Goal: Information Seeking & Learning: Learn about a topic

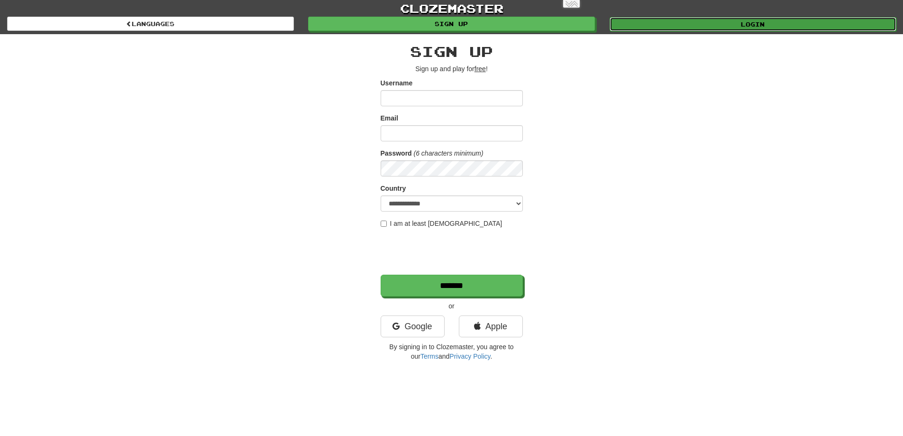
click at [689, 25] on link "Login" at bounding box center [753, 24] width 287 height 14
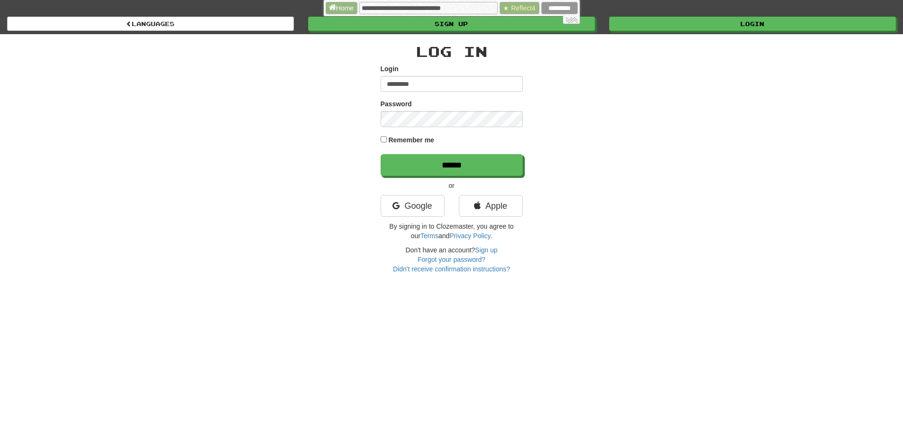
type input "*********"
click at [381, 154] on input "******" at bounding box center [452, 165] width 142 height 22
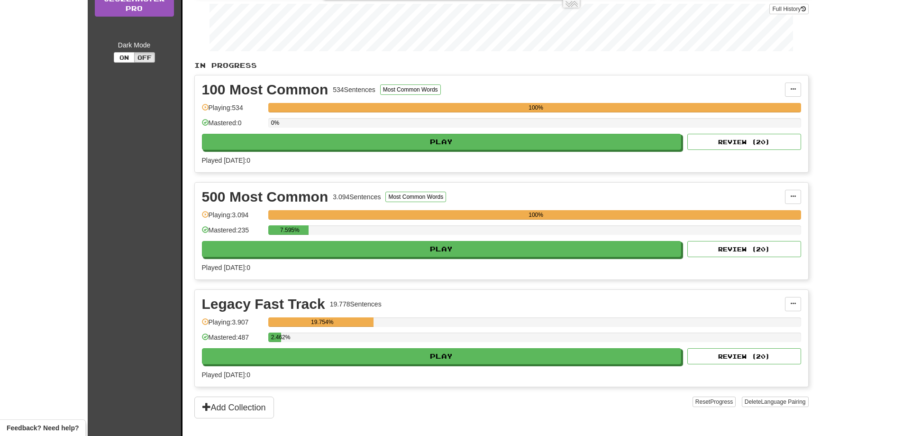
scroll to position [190, 0]
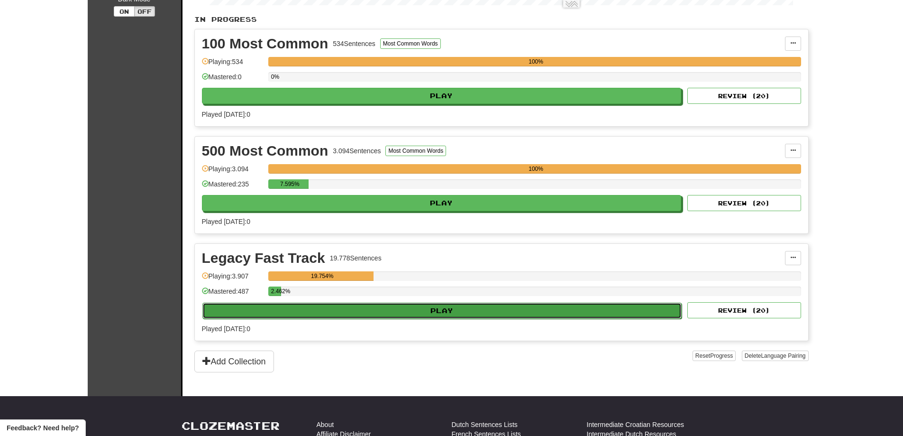
click at [516, 314] on button "Play" at bounding box center [442, 311] width 480 height 16
select select "**"
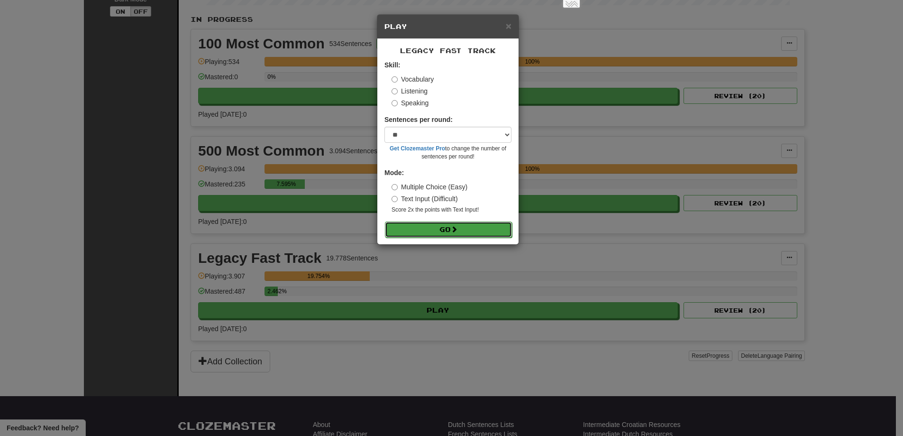
click at [494, 236] on button "Go" at bounding box center [448, 229] width 127 height 16
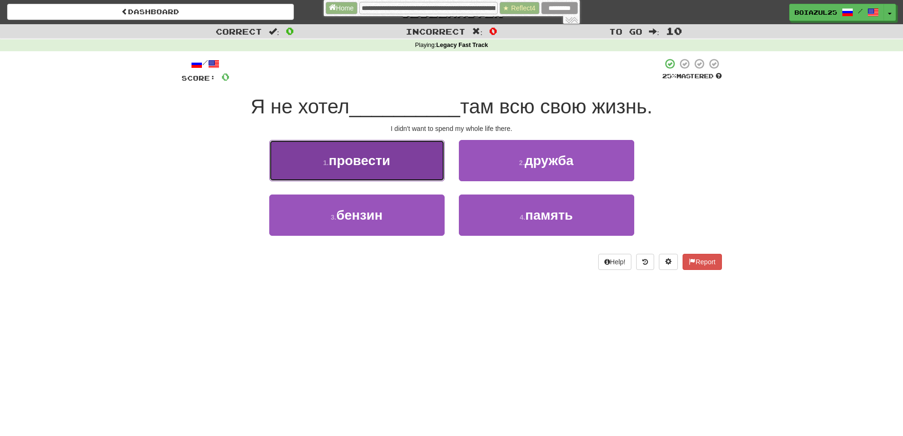
click at [381, 173] on button "1 . провести" at bounding box center [356, 160] width 175 height 41
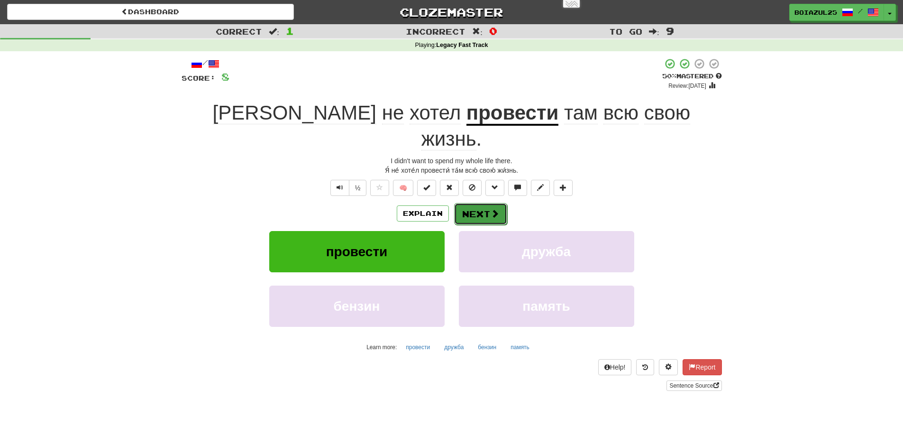
click at [483, 203] on button "Next" at bounding box center [480, 214] width 53 height 22
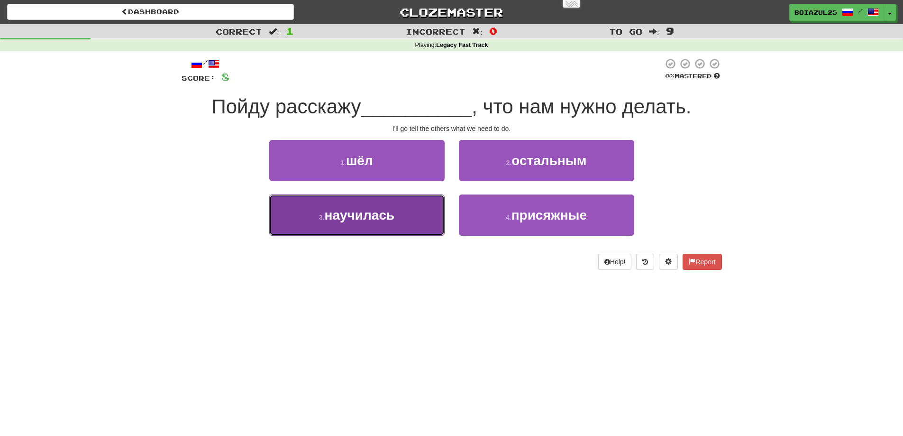
click at [400, 216] on button "3 . научилась" at bounding box center [356, 214] width 175 height 41
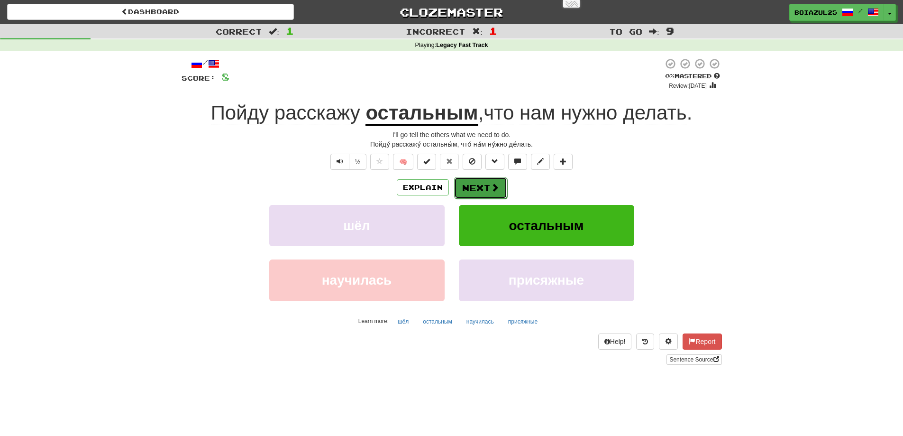
click at [491, 189] on span at bounding box center [495, 187] width 9 height 9
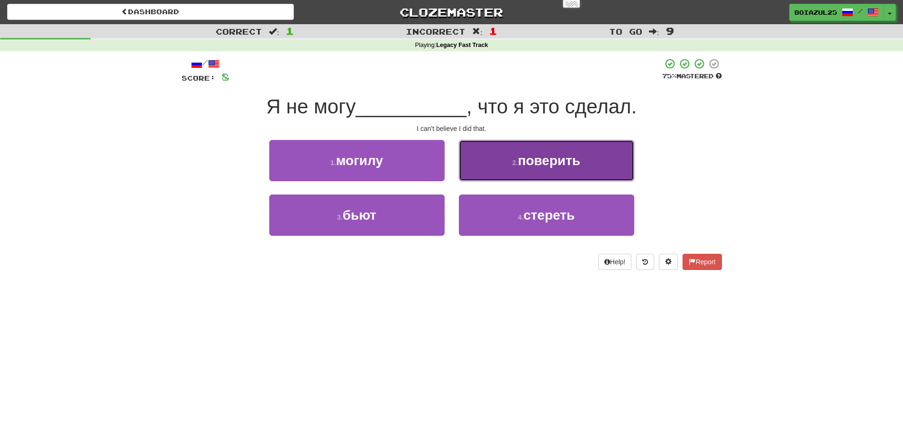
click at [552, 161] on span "поверить" at bounding box center [549, 160] width 63 height 15
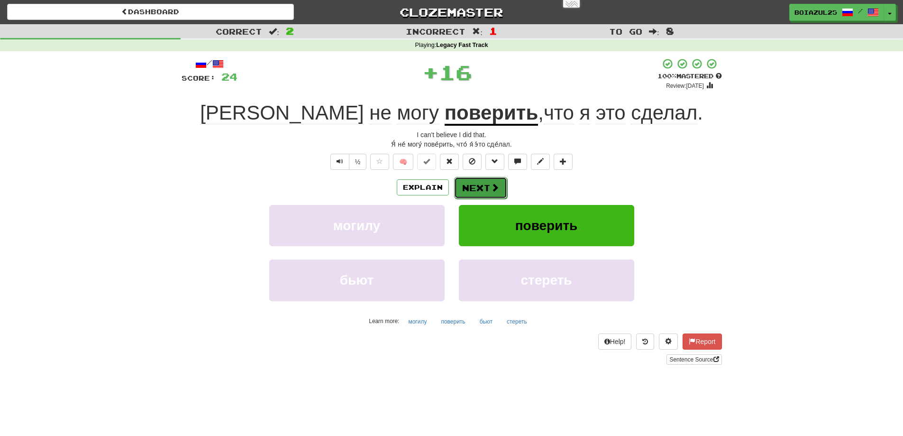
click at [477, 182] on button "Next" at bounding box center [480, 188] width 53 height 22
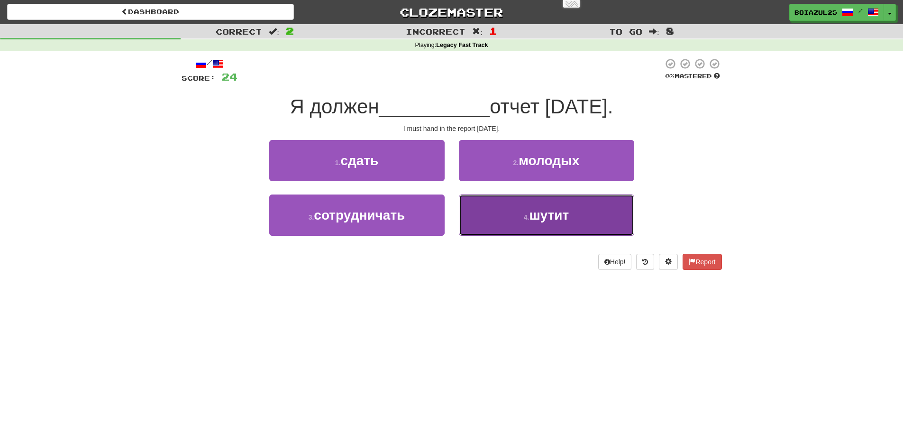
click at [514, 208] on button "4 . шутит" at bounding box center [546, 214] width 175 height 41
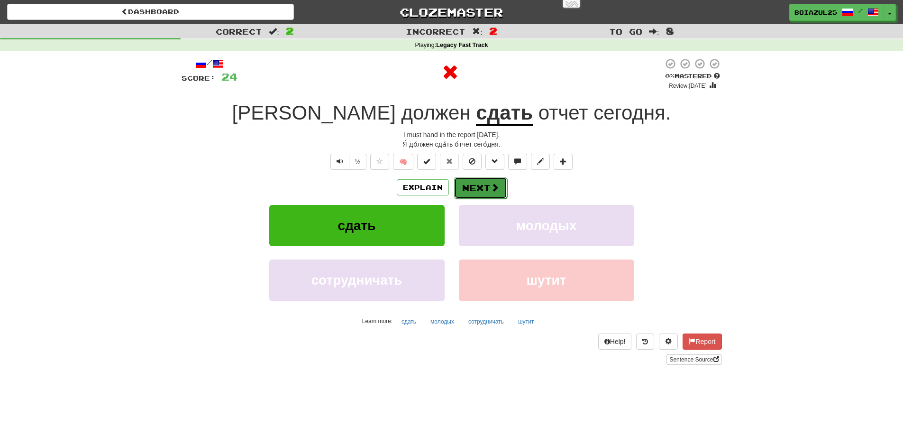
click at [482, 187] on button "Next" at bounding box center [480, 188] width 53 height 22
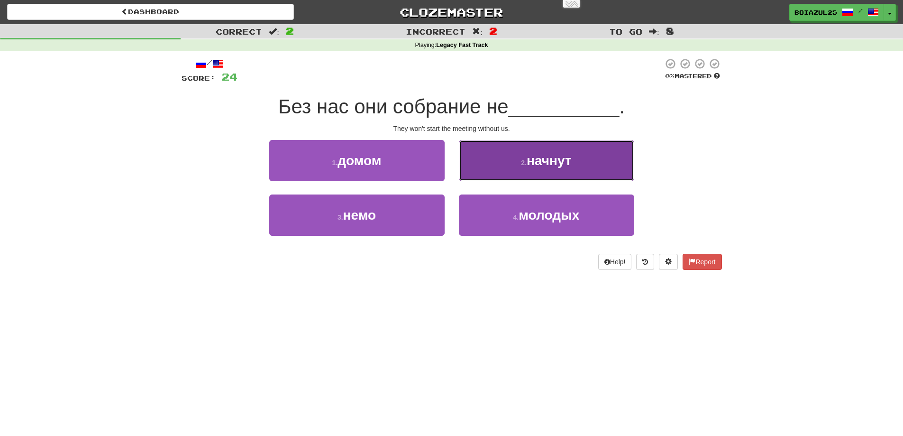
click at [514, 174] on button "2 . начнут" at bounding box center [546, 160] width 175 height 41
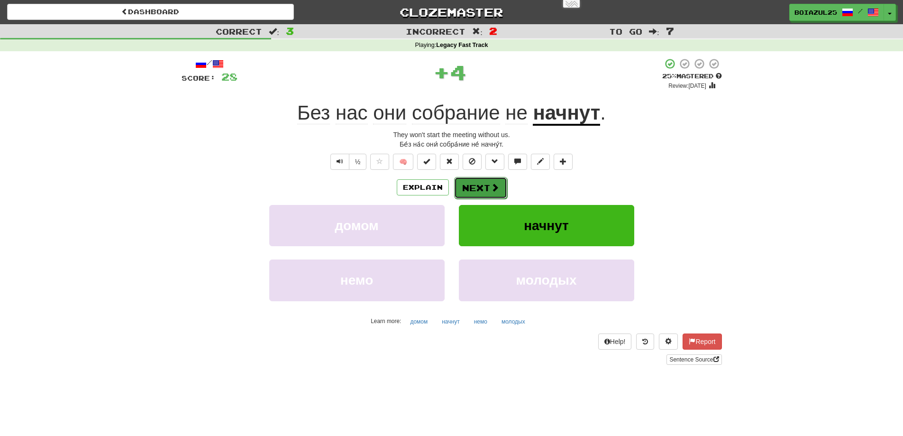
click at [480, 183] on button "Next" at bounding box center [480, 188] width 53 height 22
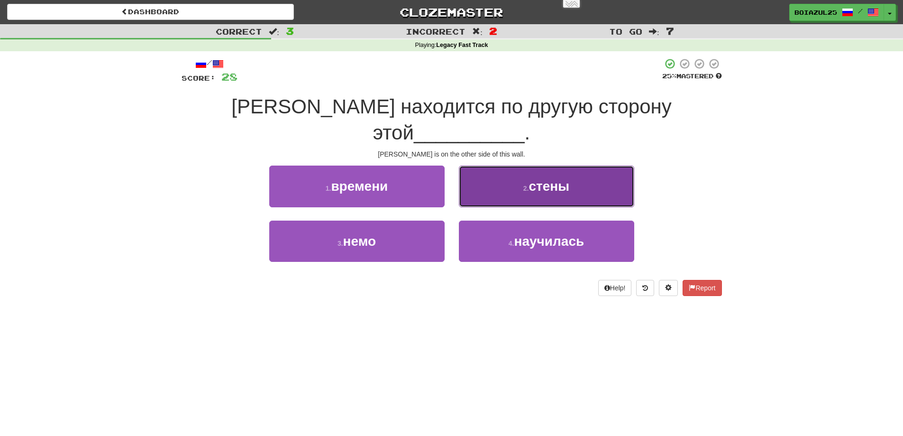
click at [550, 174] on button "2 . стены" at bounding box center [546, 185] width 175 height 41
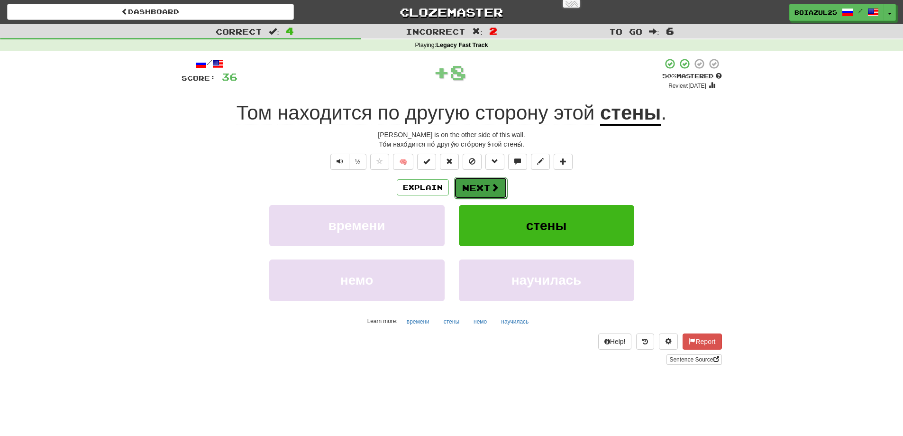
click at [480, 187] on button "Next" at bounding box center [480, 188] width 53 height 22
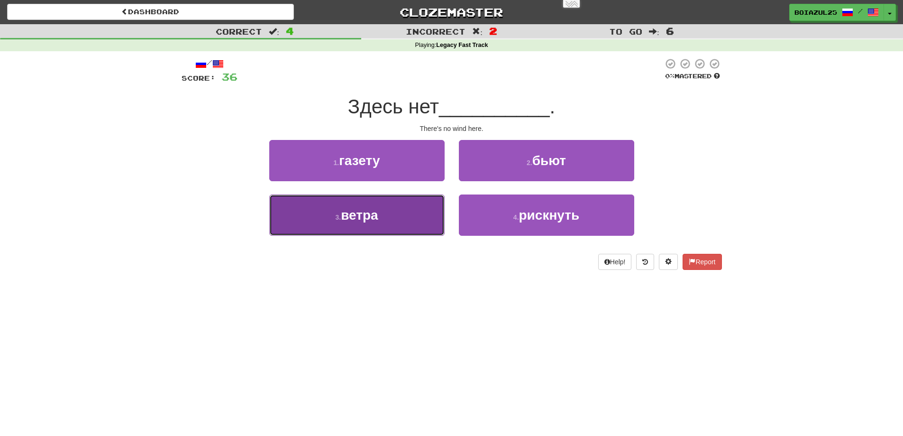
click at [395, 208] on button "3 . ветра" at bounding box center [356, 214] width 175 height 41
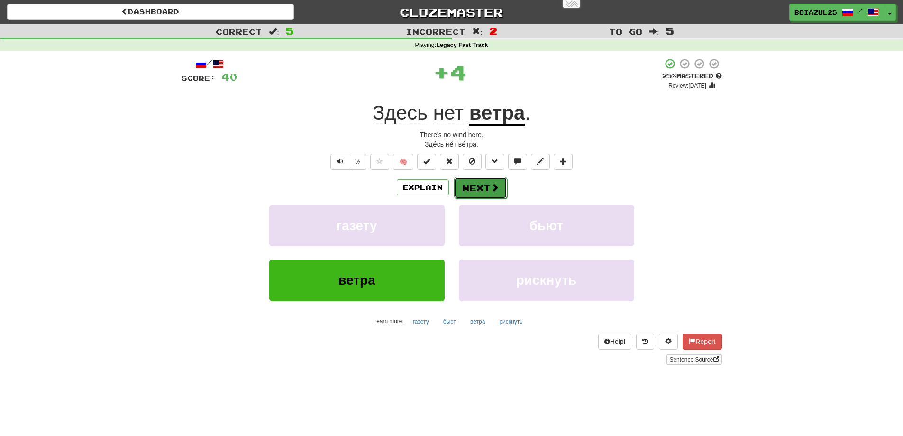
click at [475, 189] on button "Next" at bounding box center [480, 188] width 53 height 22
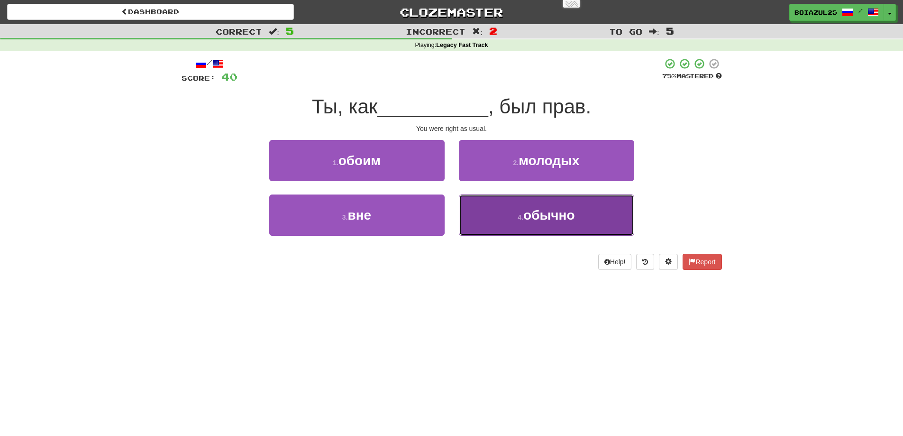
click at [564, 222] on button "4 . обычно" at bounding box center [546, 214] width 175 height 41
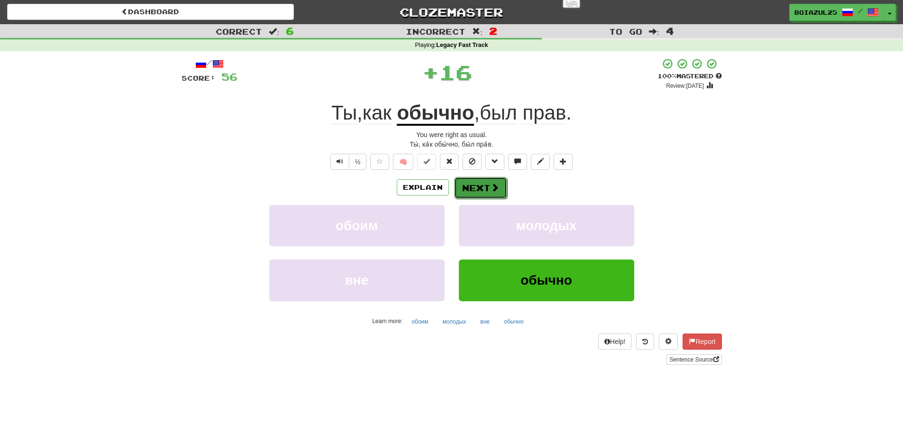
click at [495, 186] on span at bounding box center [495, 187] width 9 height 9
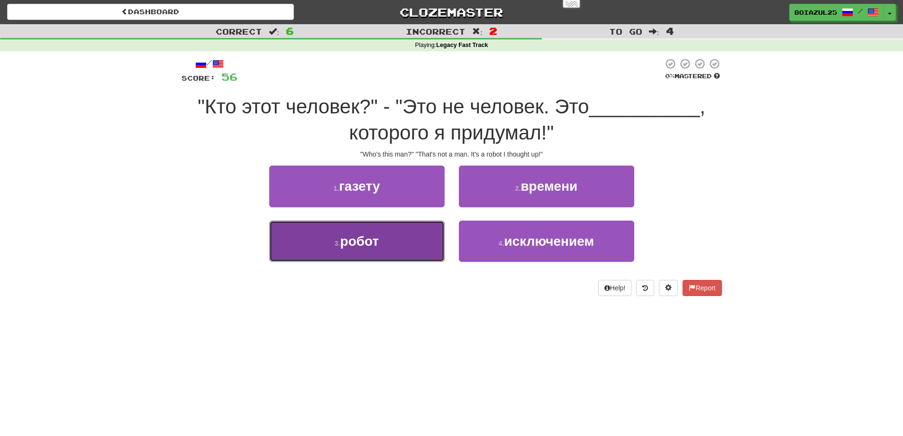
click at [395, 234] on button "3 . робот" at bounding box center [356, 240] width 175 height 41
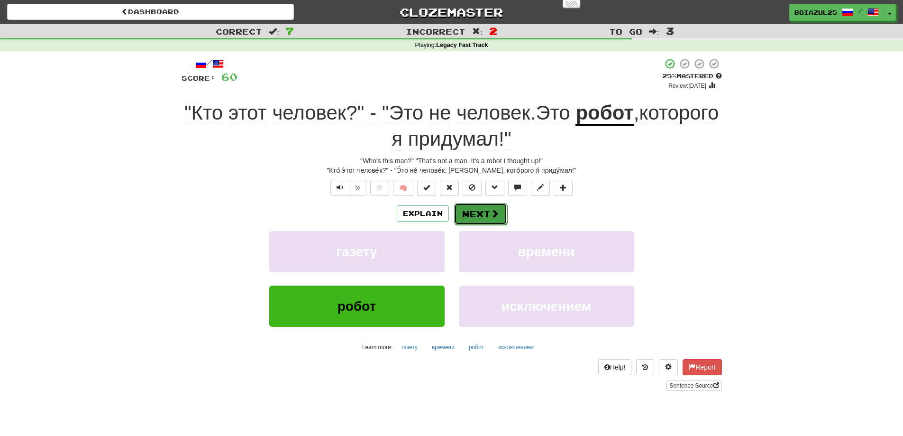
click at [486, 210] on button "Next" at bounding box center [480, 214] width 53 height 22
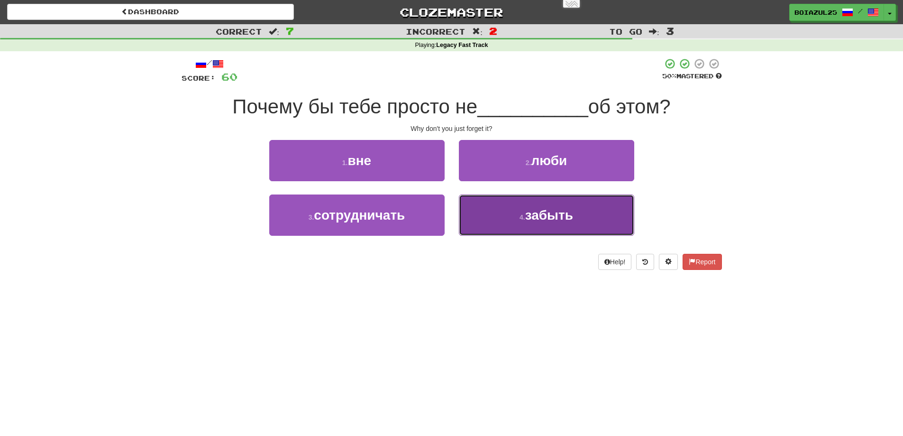
click at [544, 211] on span "забыть" at bounding box center [549, 215] width 48 height 15
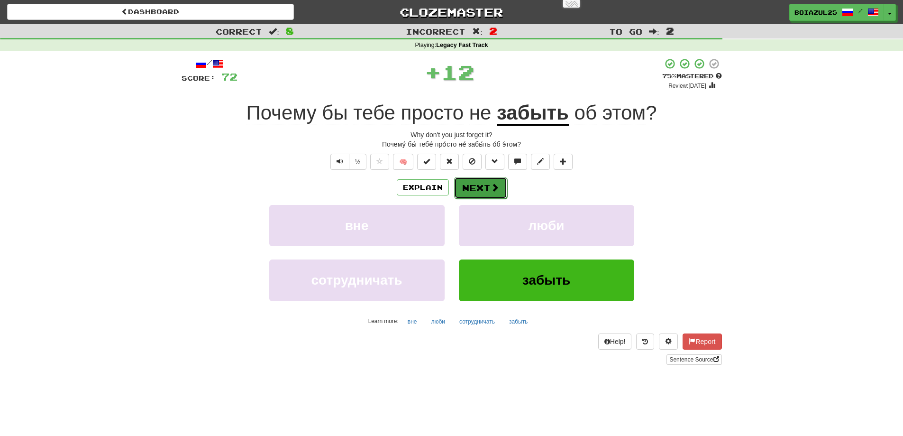
click at [495, 186] on span at bounding box center [495, 187] width 9 height 9
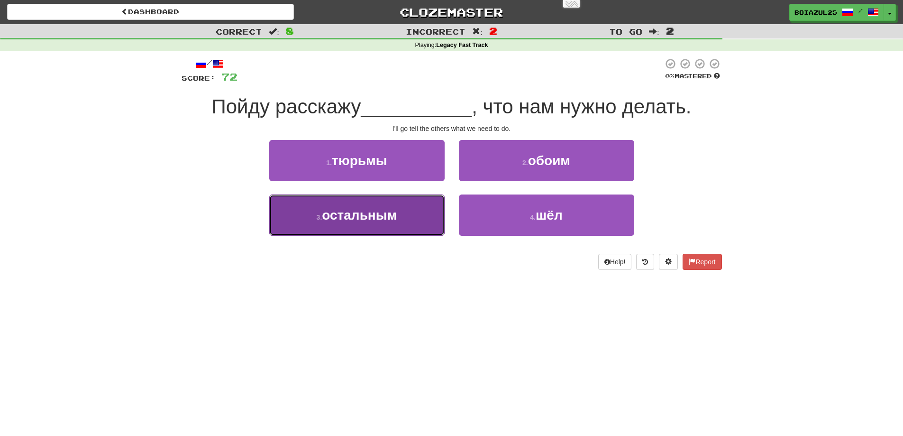
click at [413, 220] on button "3 . остальным" at bounding box center [356, 214] width 175 height 41
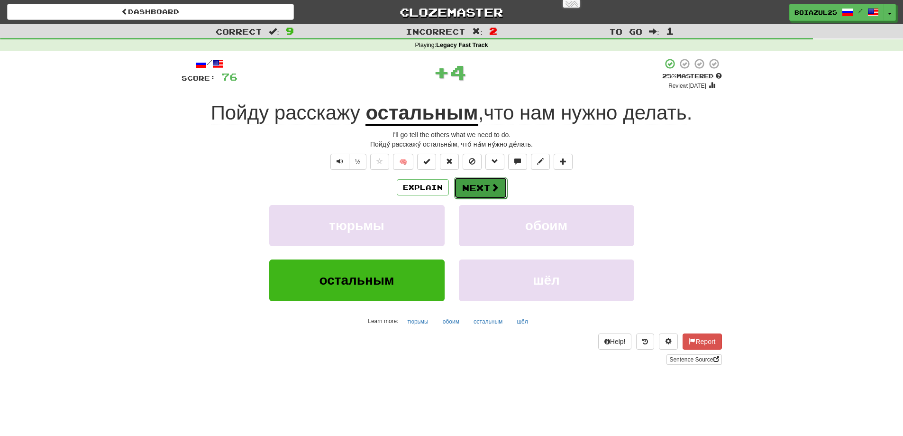
click at [470, 189] on button "Next" at bounding box center [480, 188] width 53 height 22
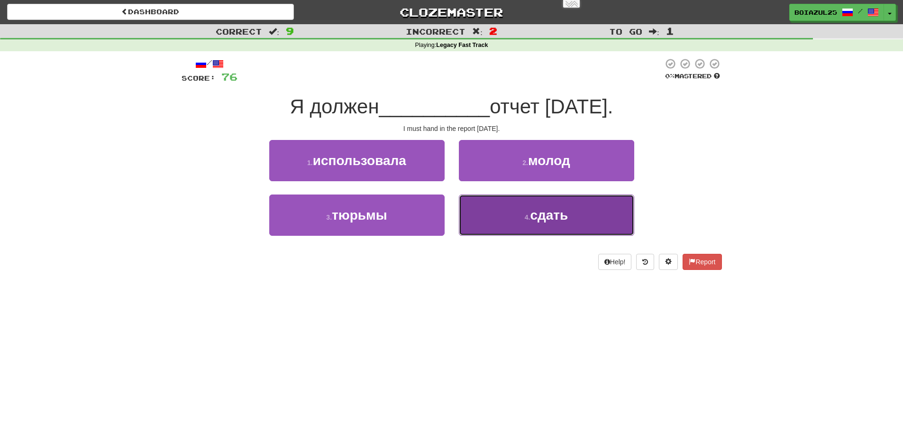
click at [575, 208] on button "4 . сдать" at bounding box center [546, 214] width 175 height 41
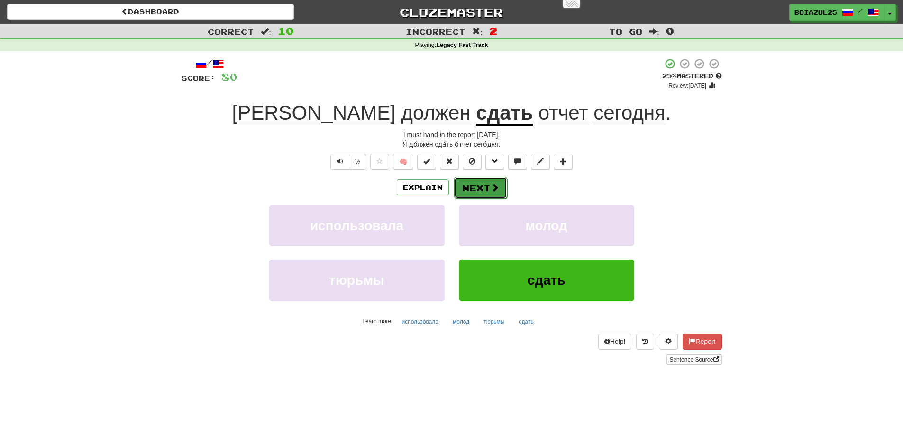
click at [477, 184] on button "Next" at bounding box center [480, 188] width 53 height 22
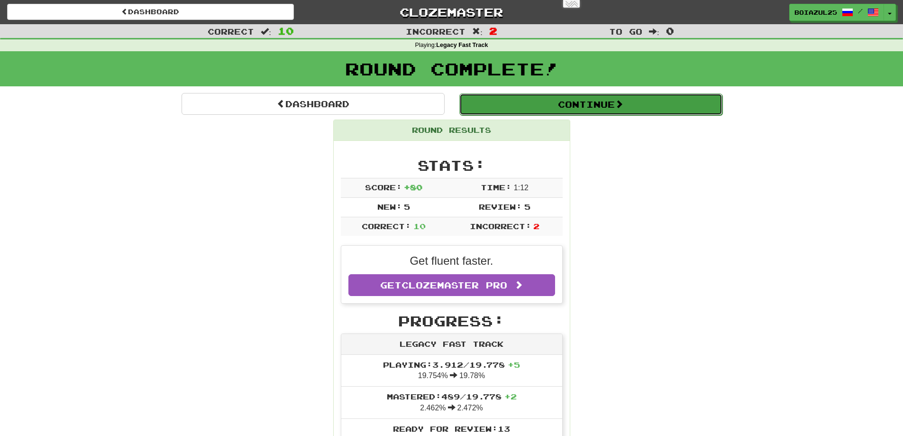
click at [606, 105] on button "Continue" at bounding box center [590, 104] width 263 height 22
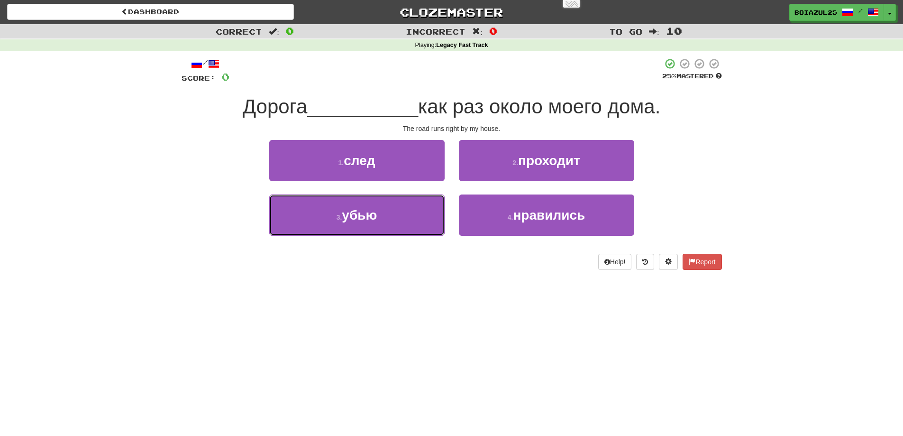
drag, startPoint x: 393, startPoint y: 231, endPoint x: 381, endPoint y: 284, distance: 54.4
click at [381, 284] on div "Dashboard Clozemaster boiazul25 / Toggle Dropdown Dashboard Leaderboard Activit…" at bounding box center [451, 218] width 903 height 436
drag, startPoint x: 404, startPoint y: 183, endPoint x: 361, endPoint y: 281, distance: 107.2
click at [361, 281] on div "/ Score: 0 25 % Mastered Дорога __________ как раз около моего дома. The road r…" at bounding box center [452, 167] width 541 height 232
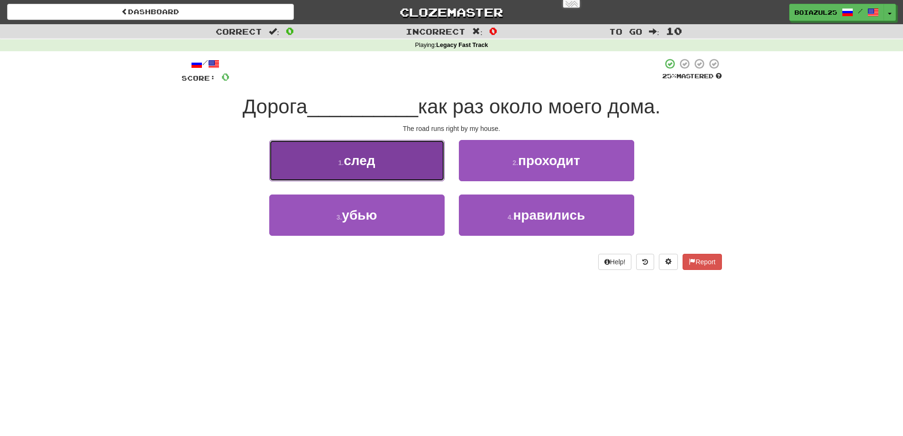
click at [378, 173] on button "1 . след" at bounding box center [356, 160] width 175 height 41
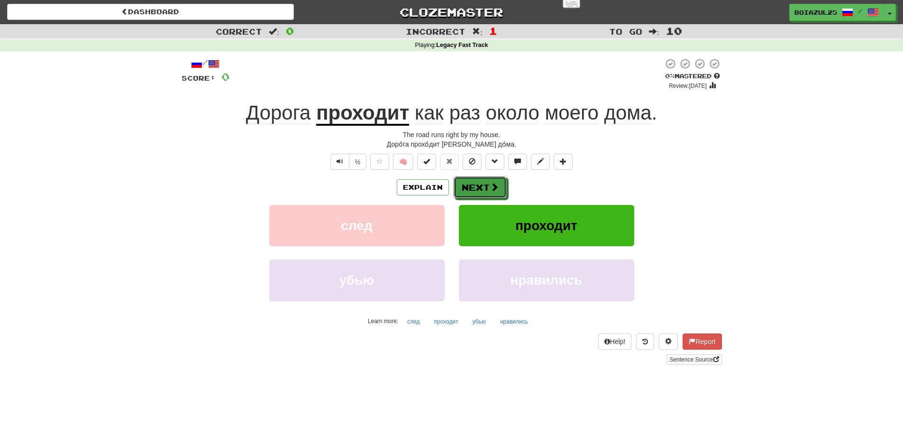
drag, startPoint x: 487, startPoint y: 184, endPoint x: 303, endPoint y: 166, distance: 185.3
click at [294, 167] on div "/ Score: 0 0 % Mastered Review: 2025-08-20 Дорога проходит как раз около моего …" at bounding box center [452, 211] width 541 height 307
click at [341, 167] on button "Text-to-speech controls" at bounding box center [339, 162] width 19 height 16
click at [491, 188] on span at bounding box center [495, 187] width 9 height 9
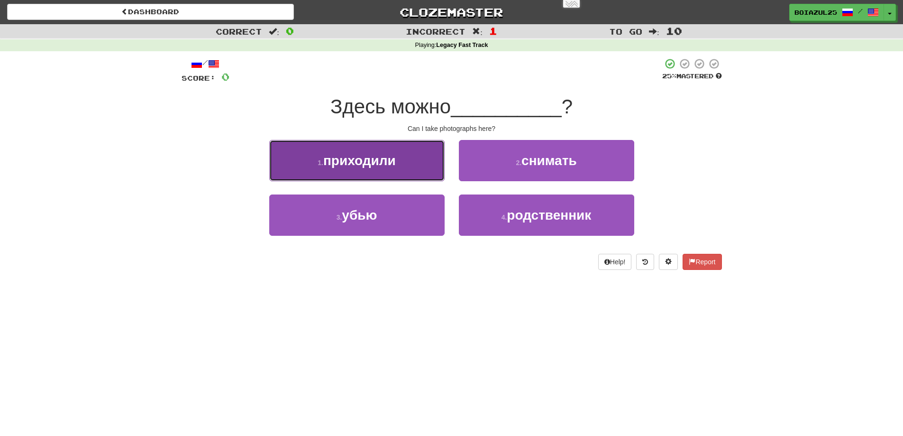
click at [429, 175] on button "1 . приходили" at bounding box center [356, 160] width 175 height 41
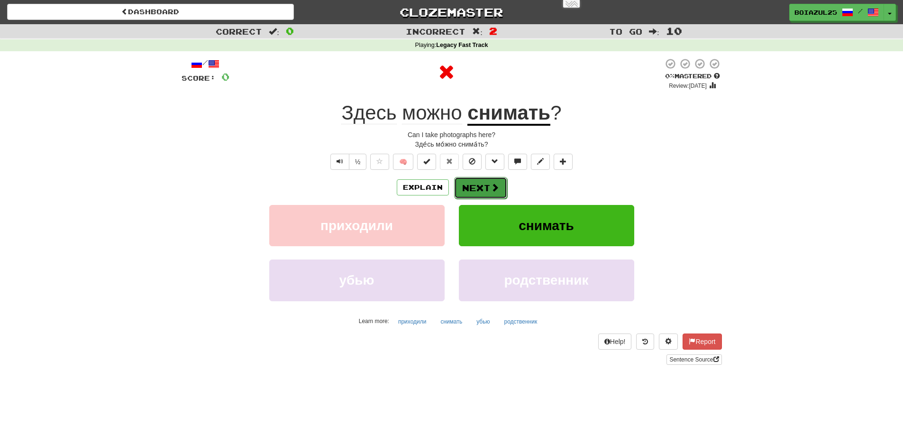
click at [493, 188] on span at bounding box center [495, 187] width 9 height 9
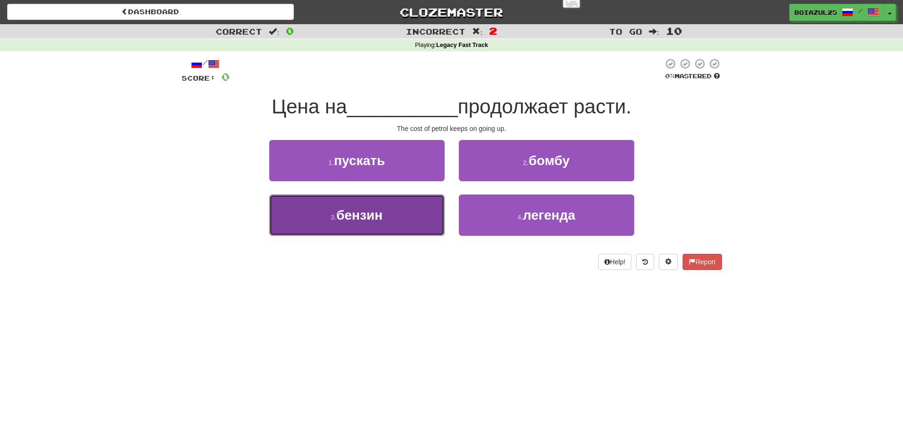
click at [394, 209] on button "3 . бензин" at bounding box center [356, 214] width 175 height 41
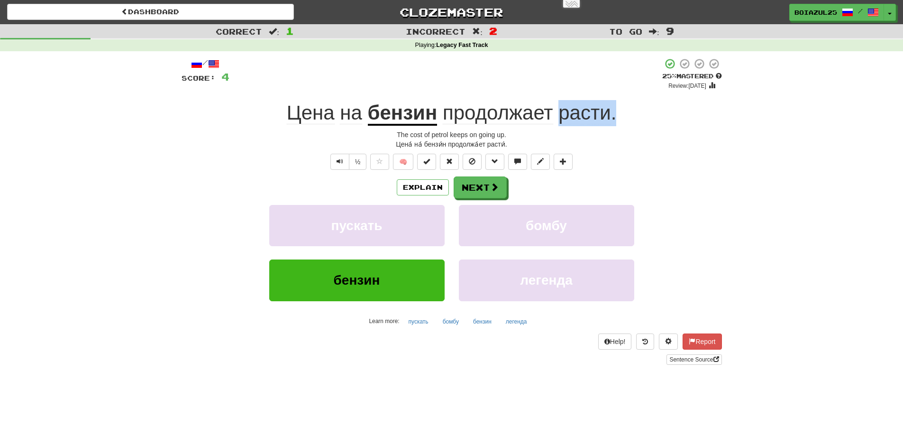
drag, startPoint x: 635, startPoint y: 113, endPoint x: 561, endPoint y: 118, distance: 74.2
click at [561, 118] on div "Цена на бензин продолжает расти ." at bounding box center [452, 113] width 541 height 26
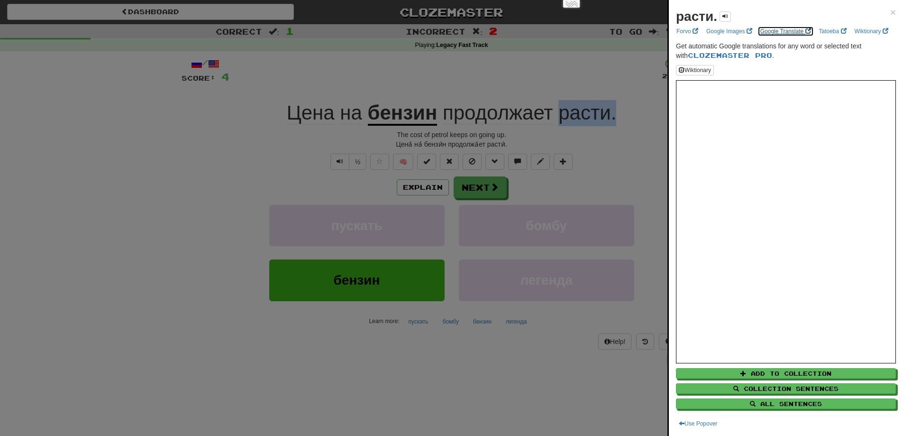
click at [779, 33] on link "Google Translate" at bounding box center [786, 31] width 56 height 10
click at [217, 152] on div at bounding box center [451, 218] width 903 height 436
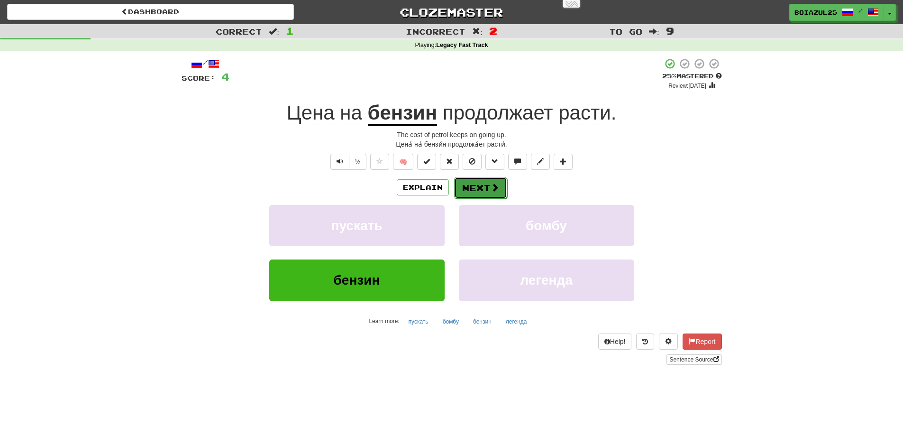
click at [491, 191] on span at bounding box center [495, 187] width 9 height 9
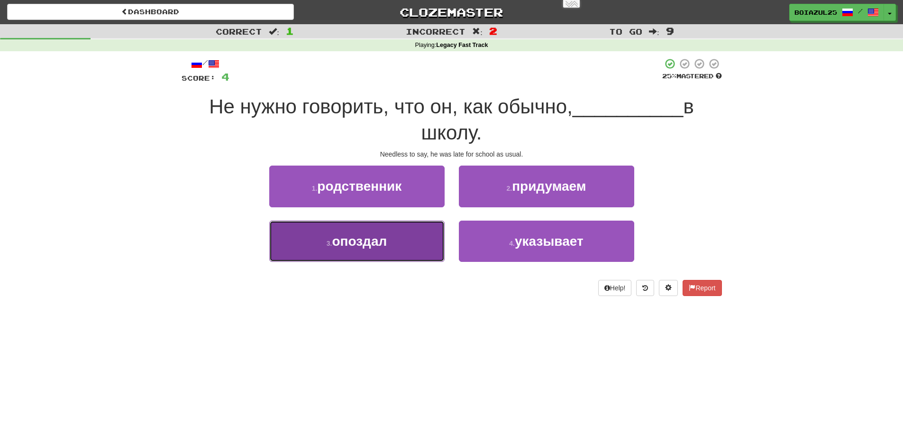
click at [375, 247] on span "опоздал" at bounding box center [359, 241] width 55 height 15
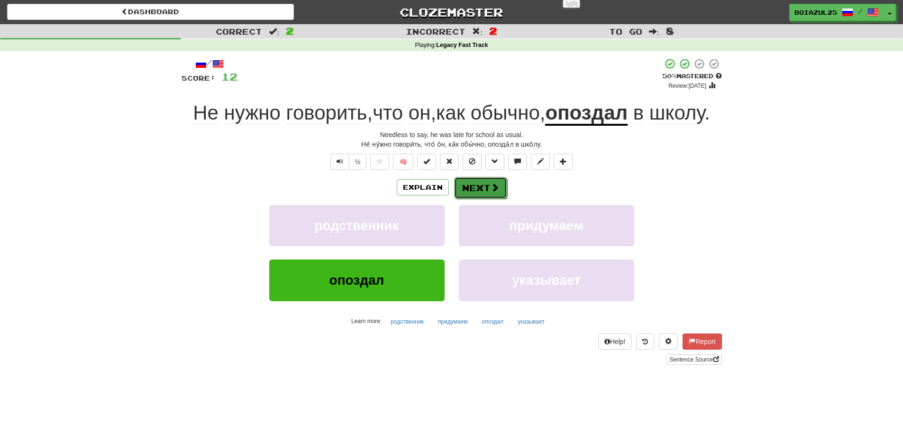
click at [498, 193] on button "Next" at bounding box center [480, 188] width 53 height 22
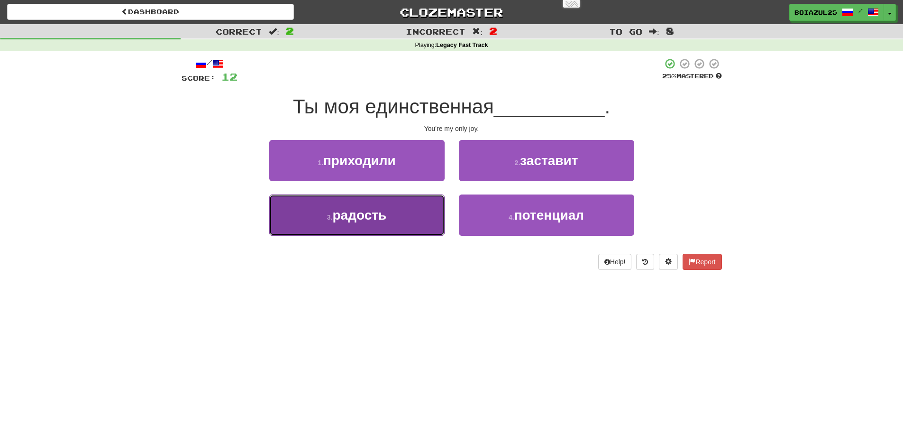
click at [376, 213] on span "радость" at bounding box center [360, 215] width 54 height 15
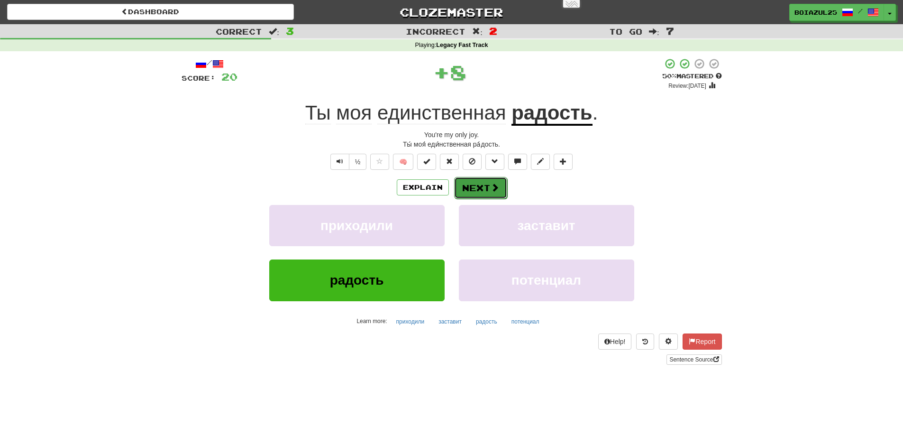
click at [493, 185] on span at bounding box center [495, 187] width 9 height 9
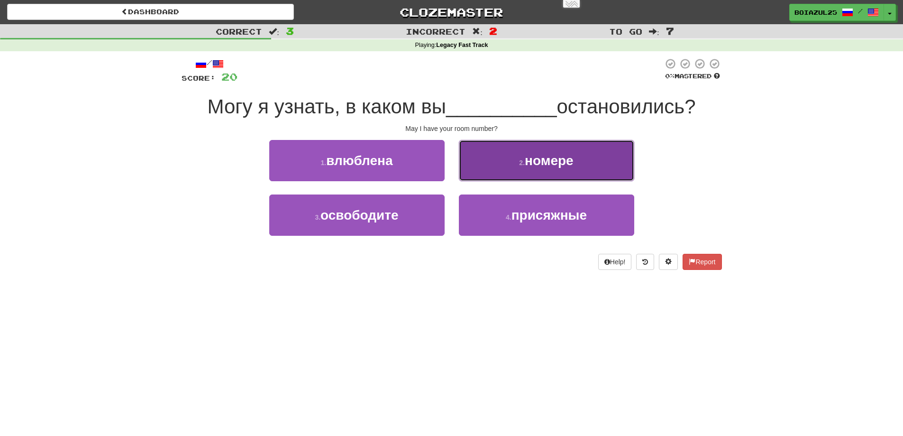
click at [535, 172] on button "2 . номере" at bounding box center [546, 160] width 175 height 41
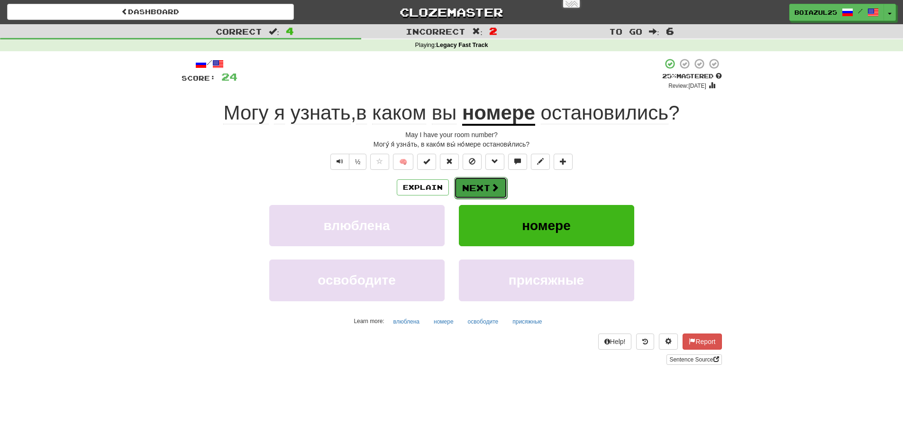
click at [472, 192] on button "Next" at bounding box center [480, 188] width 53 height 22
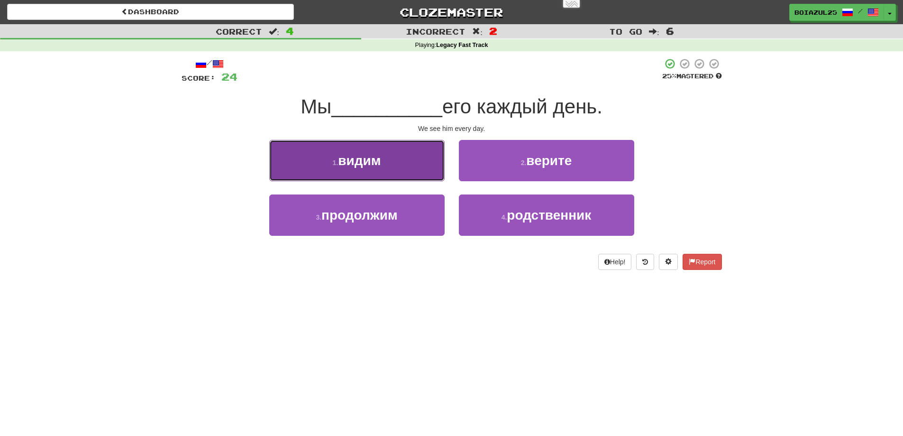
click at [427, 180] on button "1 . видим" at bounding box center [356, 160] width 175 height 41
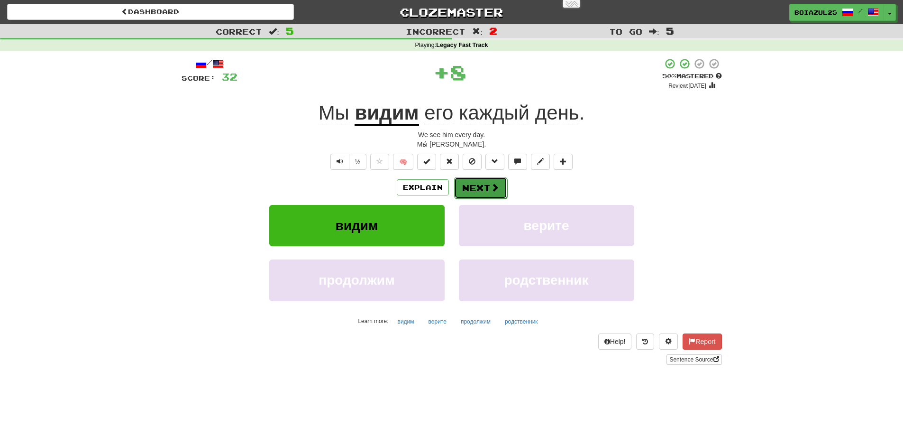
click at [501, 186] on button "Next" at bounding box center [480, 188] width 53 height 22
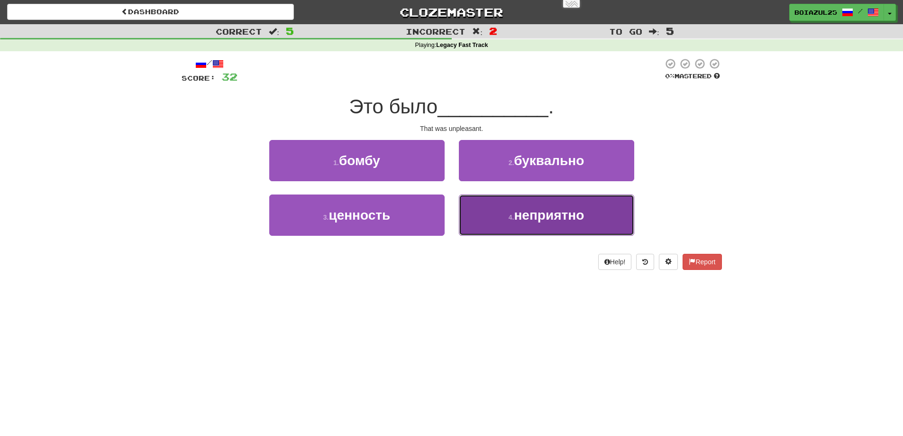
click at [555, 219] on span "неприятно" at bounding box center [549, 215] width 70 height 15
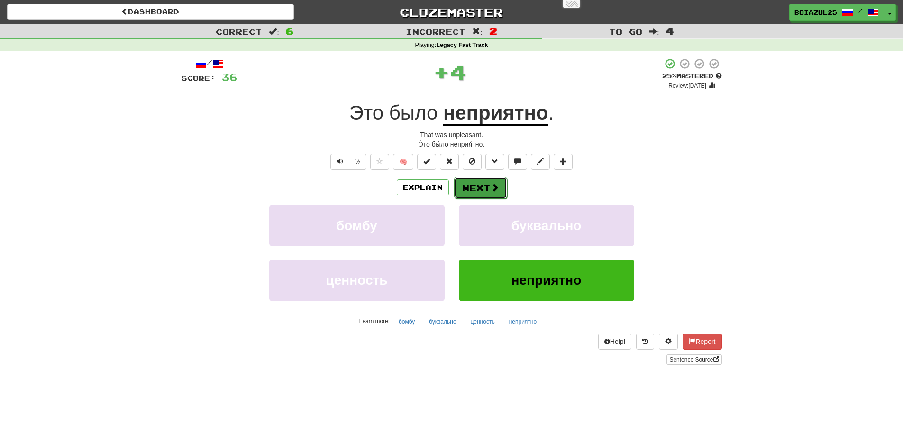
click at [488, 190] on button "Next" at bounding box center [480, 188] width 53 height 22
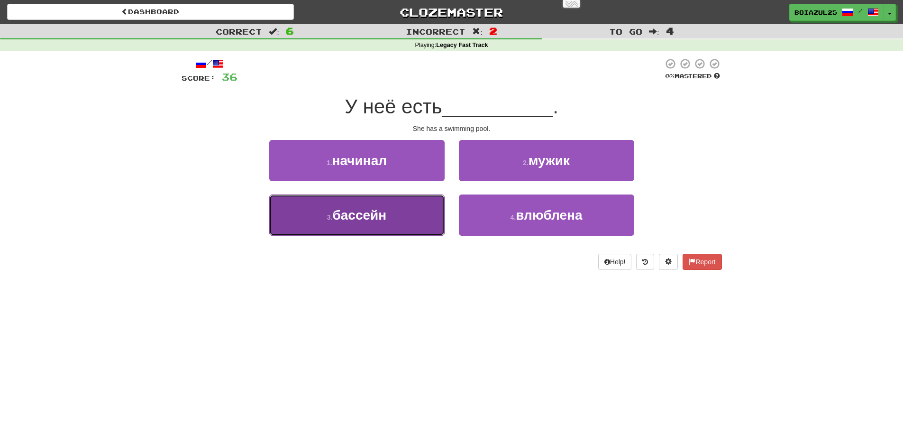
click at [399, 217] on button "3 . бассейн" at bounding box center [356, 214] width 175 height 41
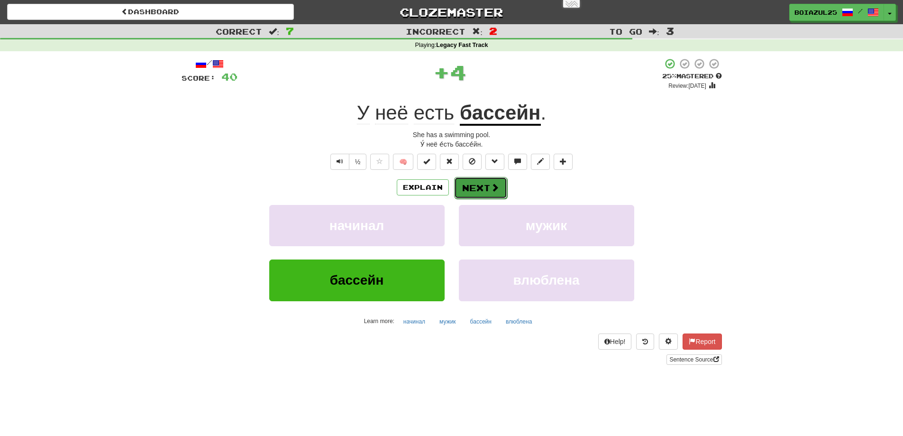
click at [480, 190] on button "Next" at bounding box center [480, 188] width 53 height 22
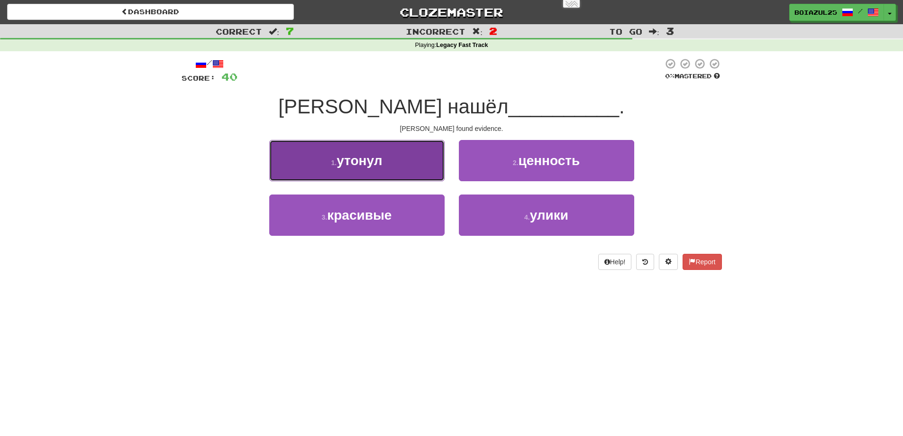
click at [426, 167] on button "1 . утонул" at bounding box center [356, 160] width 175 height 41
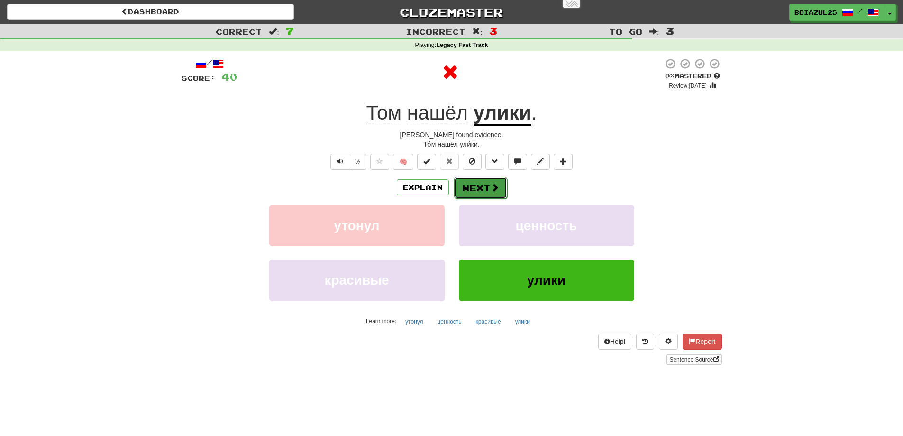
click at [478, 187] on button "Next" at bounding box center [480, 188] width 53 height 22
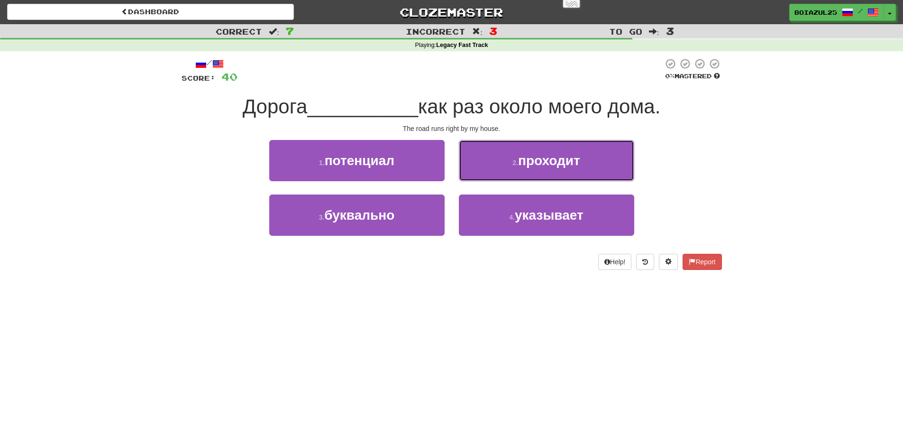
drag, startPoint x: 521, startPoint y: 173, endPoint x: 505, endPoint y: 173, distance: 15.6
click at [520, 173] on button "2 . проходит" at bounding box center [546, 160] width 175 height 41
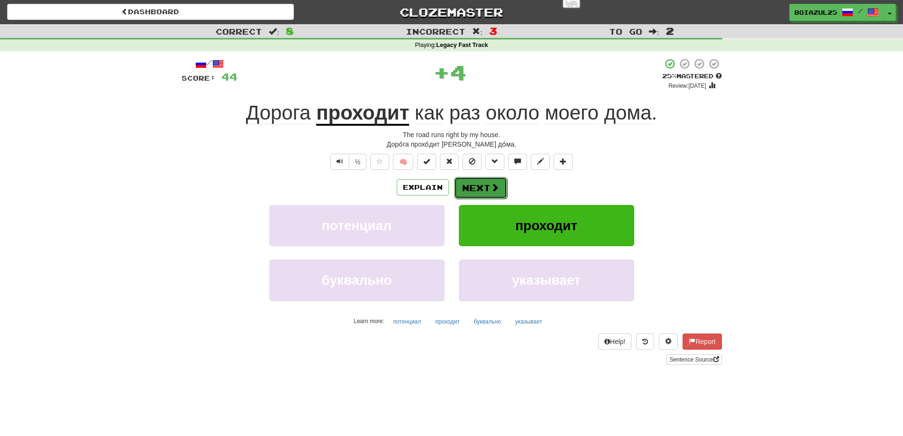
click at [482, 187] on button "Next" at bounding box center [480, 188] width 53 height 22
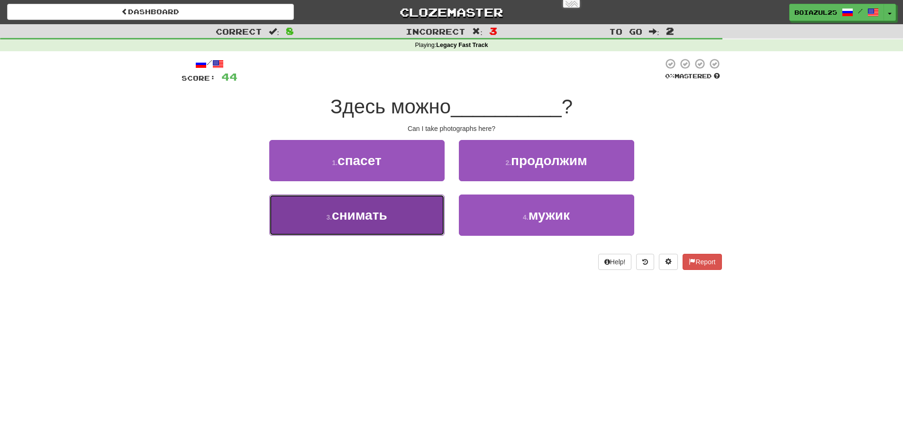
click at [404, 210] on button "3 . снимать" at bounding box center [356, 214] width 175 height 41
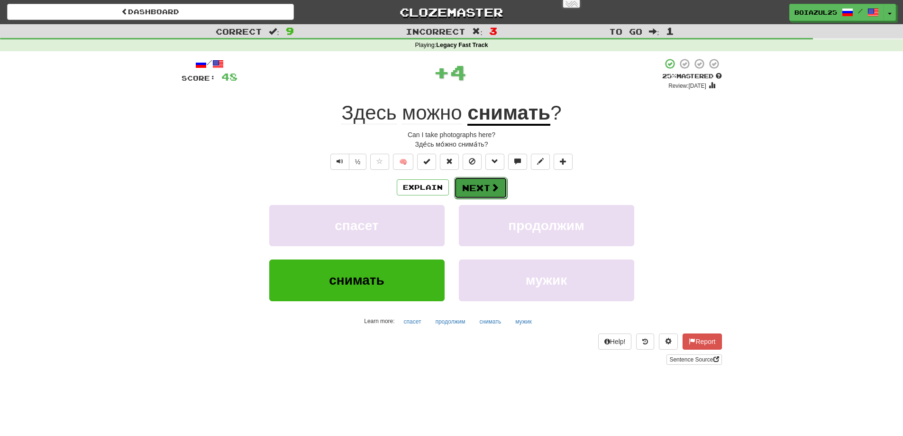
click at [491, 191] on span at bounding box center [495, 187] width 9 height 9
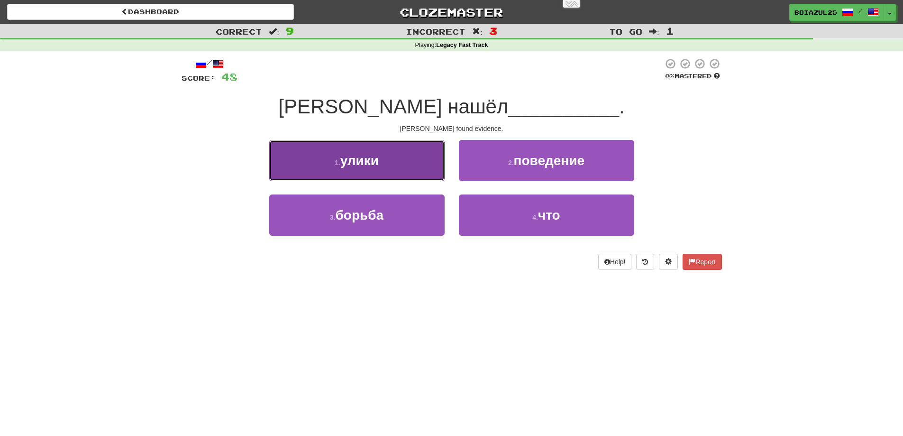
click at [417, 180] on button "1 . улики" at bounding box center [356, 160] width 175 height 41
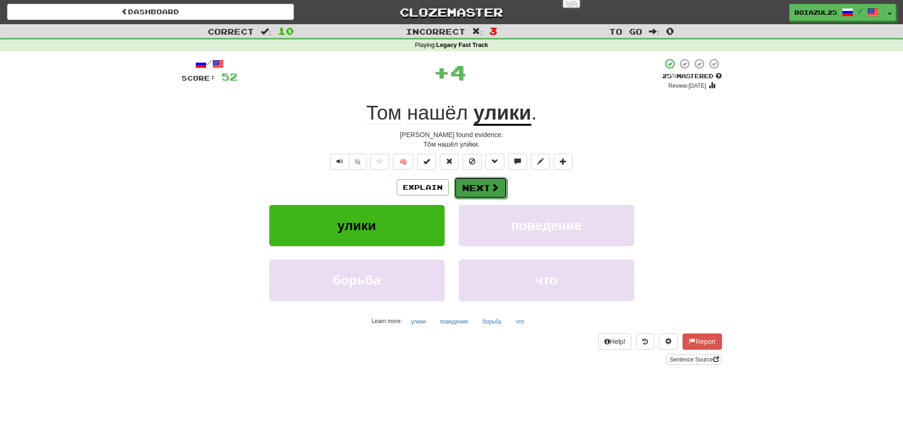
click at [497, 184] on span at bounding box center [495, 187] width 9 height 9
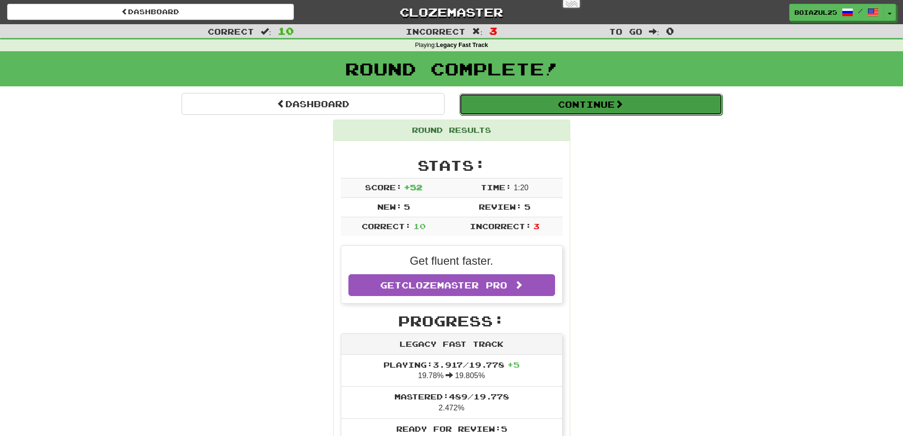
click at [586, 108] on button "Continue" at bounding box center [590, 104] width 263 height 22
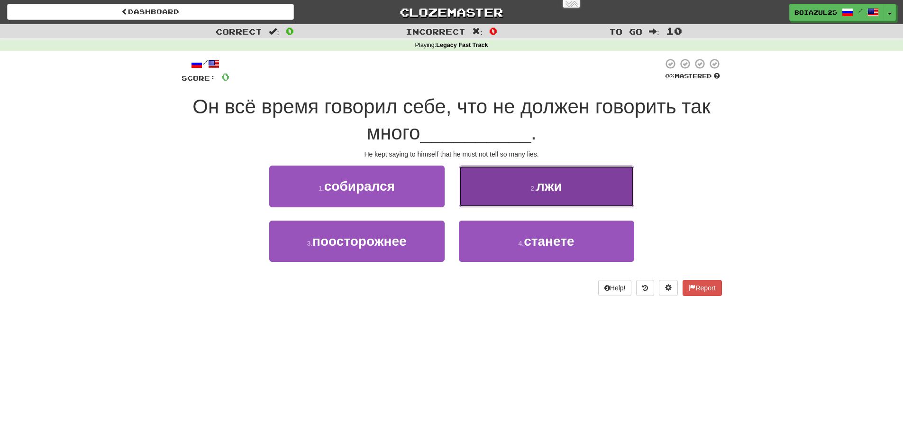
click at [545, 194] on button "2 . лжи" at bounding box center [546, 185] width 175 height 41
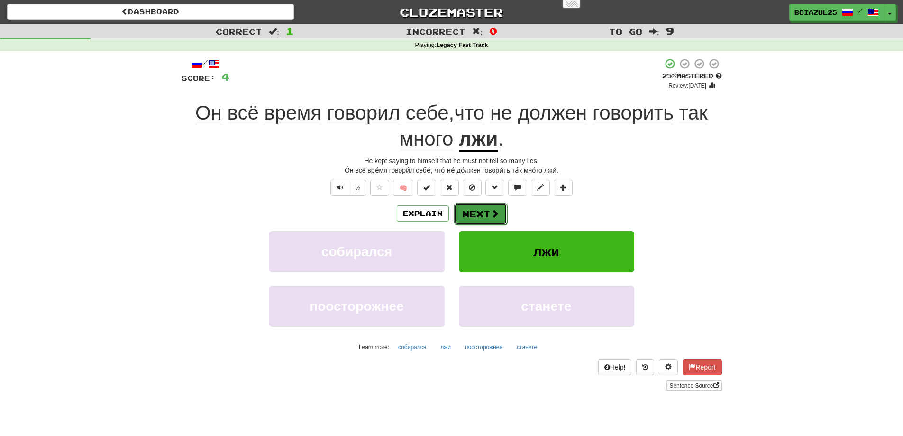
click at [481, 211] on button "Next" at bounding box center [480, 214] width 53 height 22
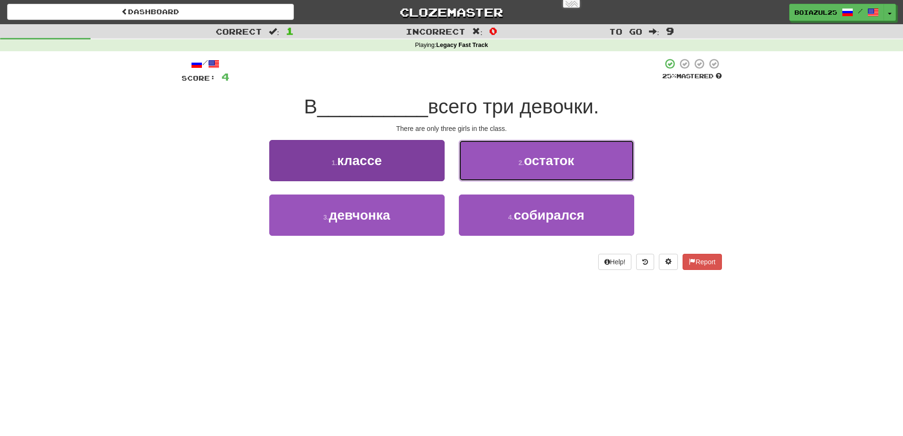
drag, startPoint x: 518, startPoint y: 171, endPoint x: 388, endPoint y: 172, distance: 129.9
click at [388, 172] on div "1 . классе 2 . остаток" at bounding box center [451, 167] width 569 height 55
click at [388, 171] on button "1 . классе" at bounding box center [356, 160] width 175 height 41
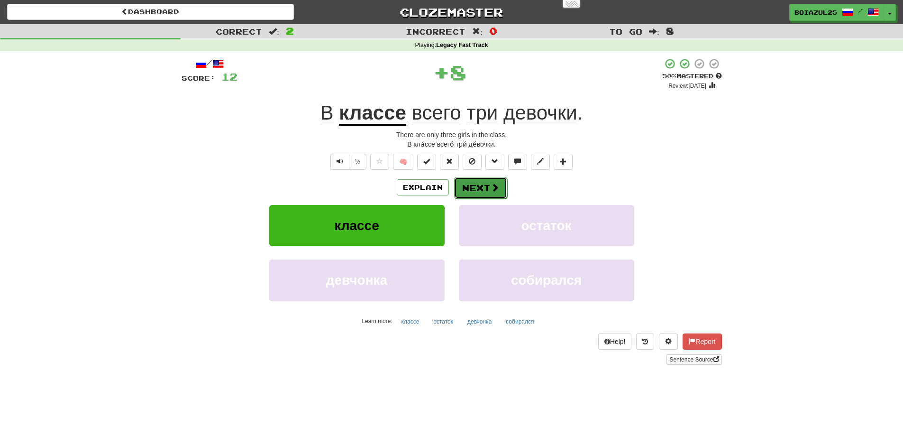
click at [495, 187] on span at bounding box center [495, 187] width 9 height 9
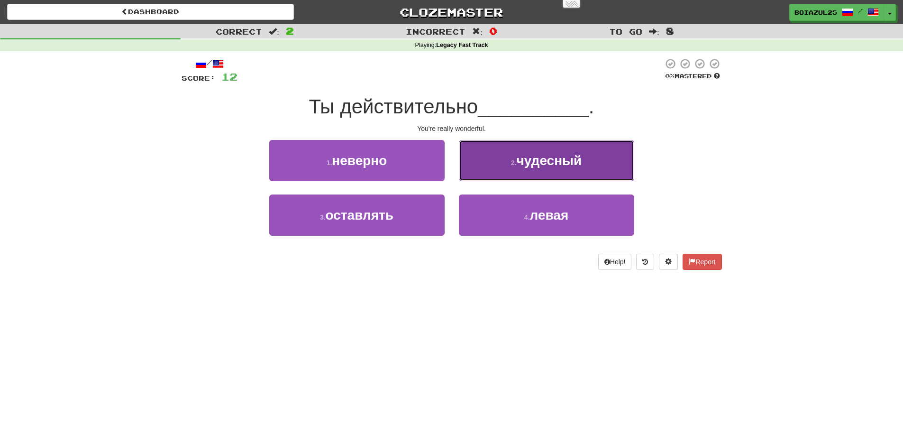
click at [535, 172] on button "2 . чудесный" at bounding box center [546, 160] width 175 height 41
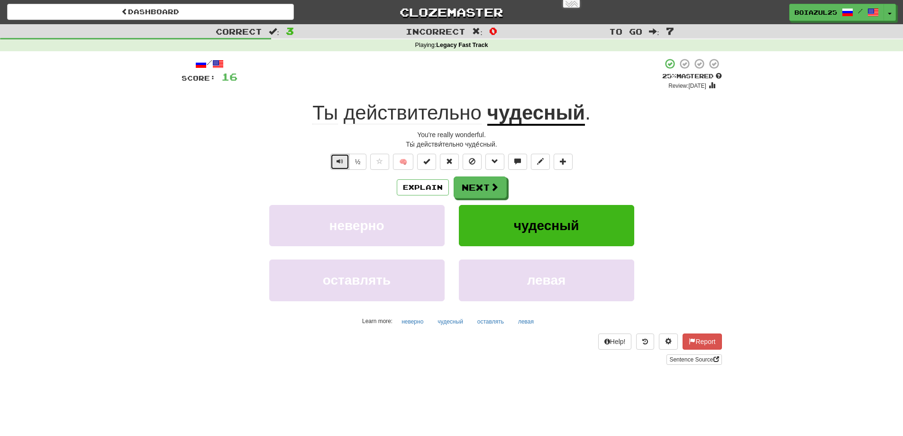
click at [337, 160] on span "Text-to-speech controls" at bounding box center [340, 161] width 7 height 7
click at [465, 183] on button "Next" at bounding box center [480, 188] width 53 height 22
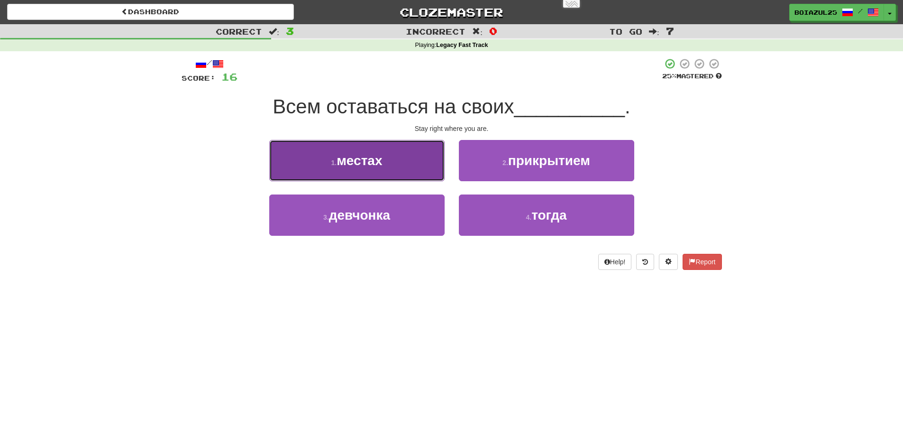
click at [375, 170] on button "1 . местах" at bounding box center [356, 160] width 175 height 41
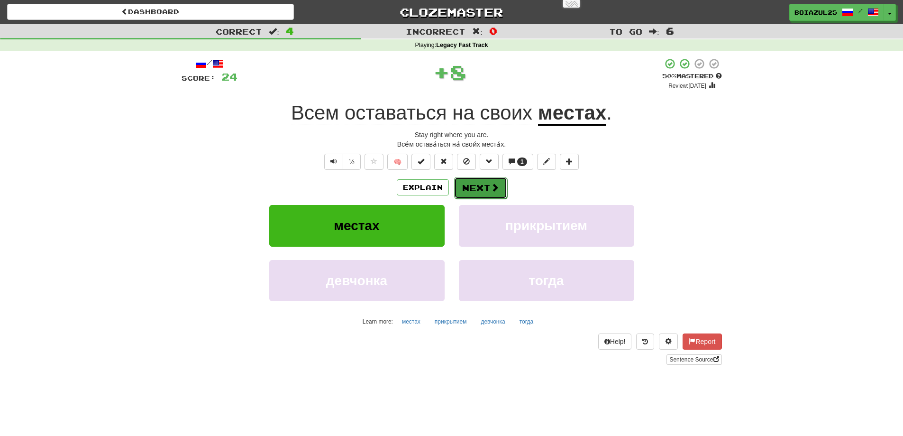
click at [482, 188] on button "Next" at bounding box center [480, 188] width 53 height 22
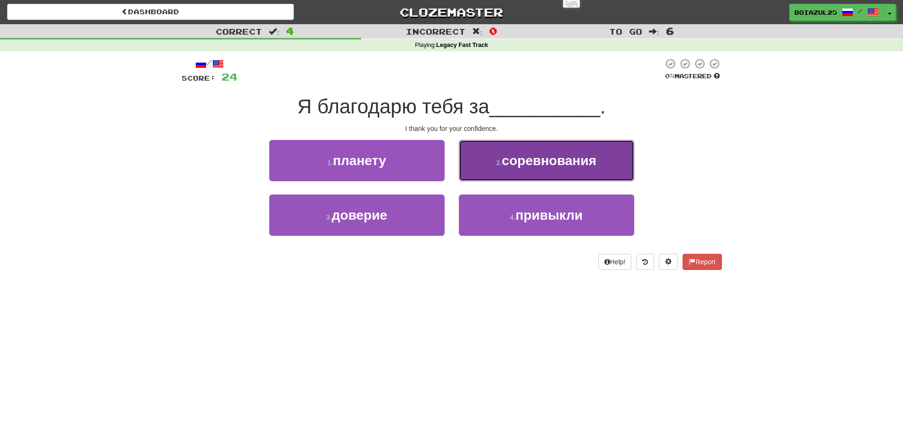
click at [548, 169] on button "2 . соревнования" at bounding box center [546, 160] width 175 height 41
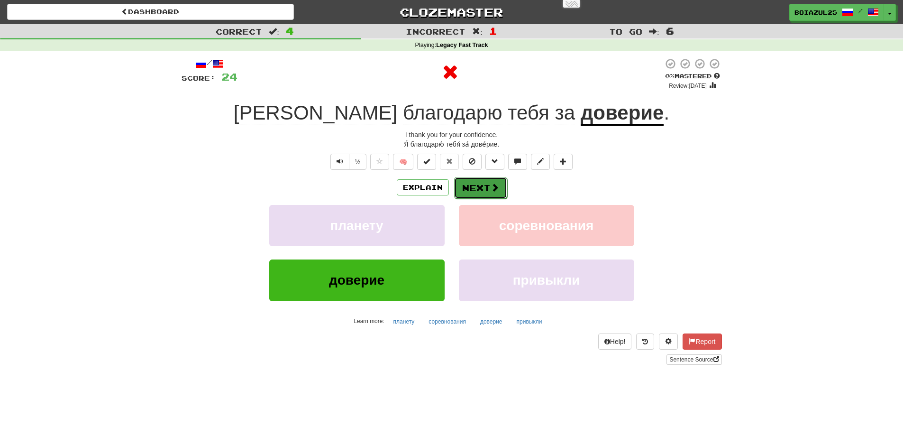
click at [495, 189] on span at bounding box center [495, 187] width 9 height 9
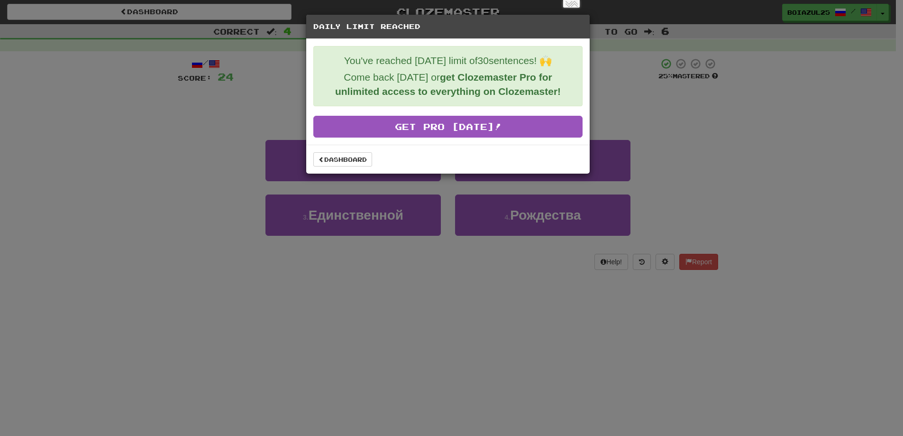
click at [341, 167] on div "Dashboard" at bounding box center [448, 159] width 284 height 29
click at [345, 163] on link "Dashboard" at bounding box center [342, 159] width 59 height 14
